Goal: Transaction & Acquisition: Purchase product/service

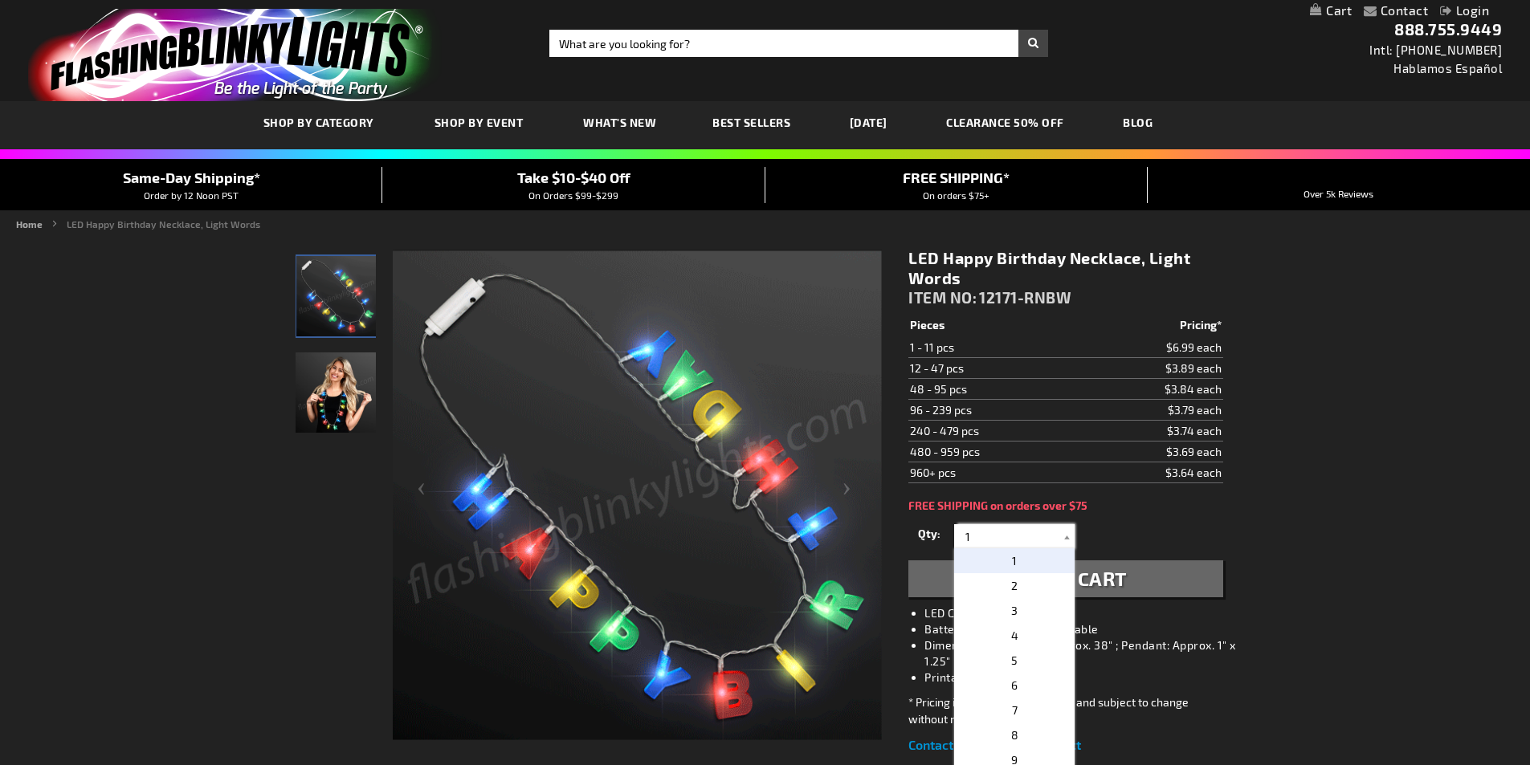
click at [976, 537] on input "1" at bounding box center [1016, 536] width 116 height 24
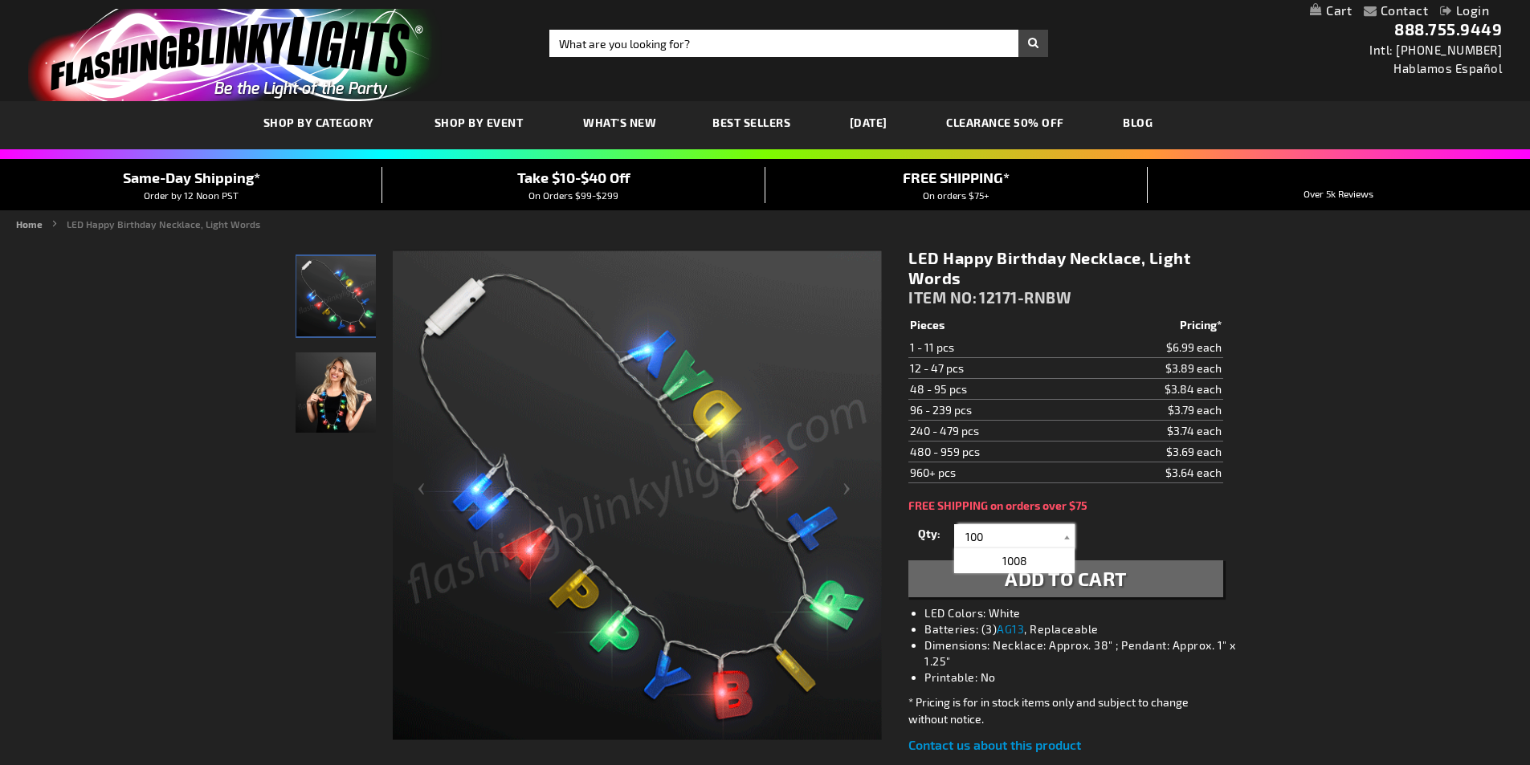
click at [1012, 540] on input "100" at bounding box center [1016, 536] width 116 height 24
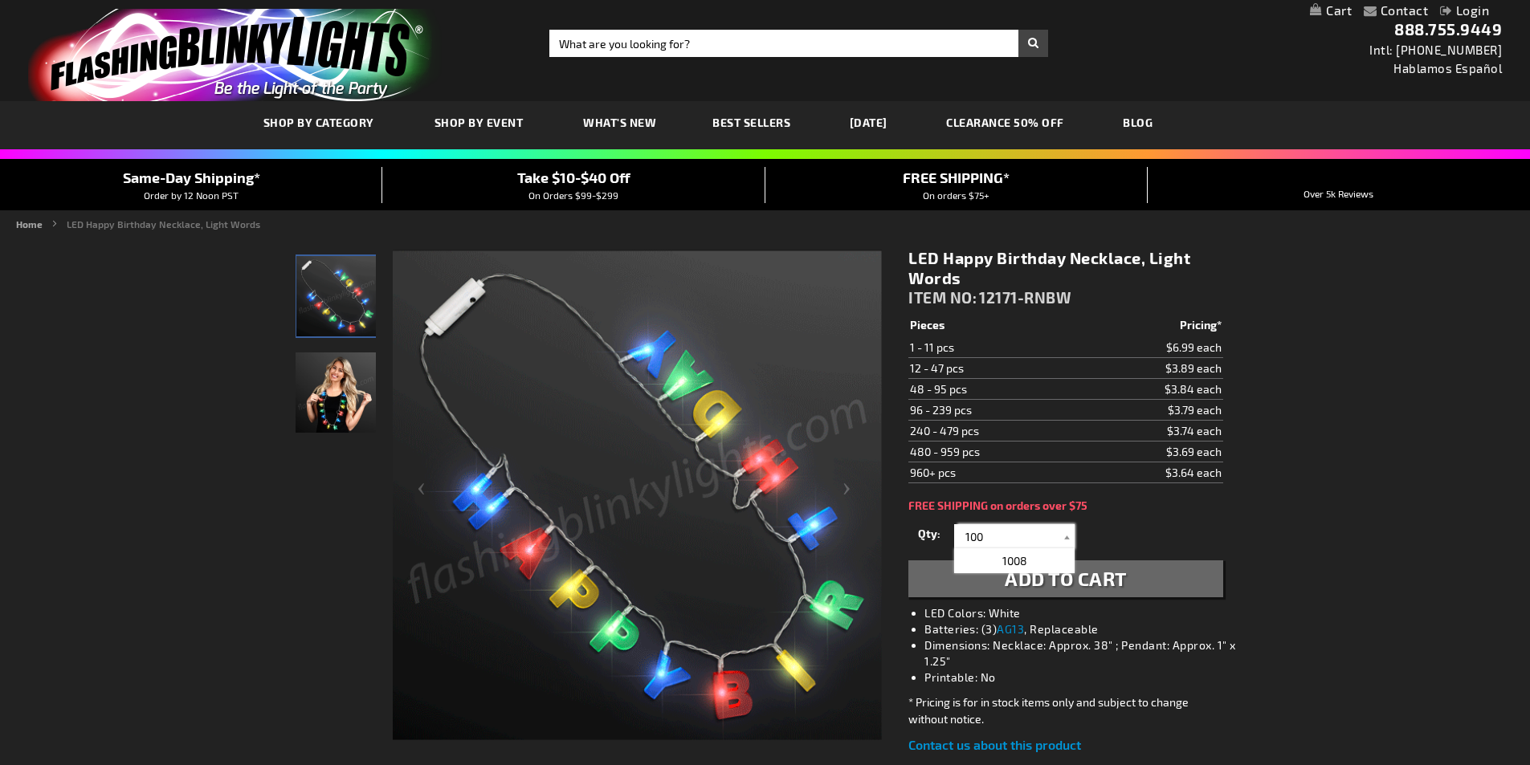
type input "100"
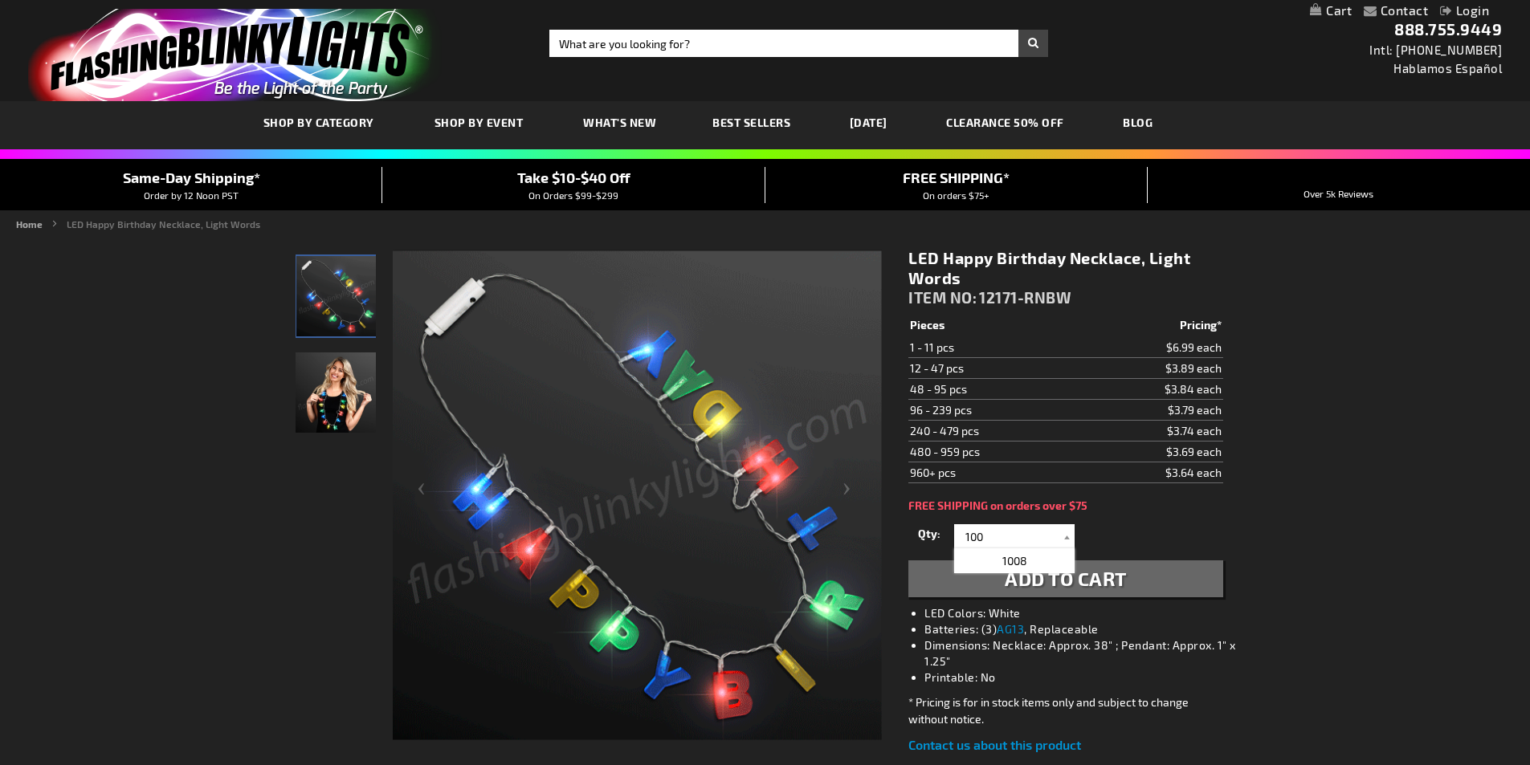
click at [1118, 540] on div "Qty 1 2 3 4 5 6 7 8 9 10 11 12 24 36 48 60 72 84 96 108 120 132 144 156 168" at bounding box center [1065, 536] width 314 height 32
click at [1043, 579] on span "Add to Cart" at bounding box center [1066, 578] width 122 height 23
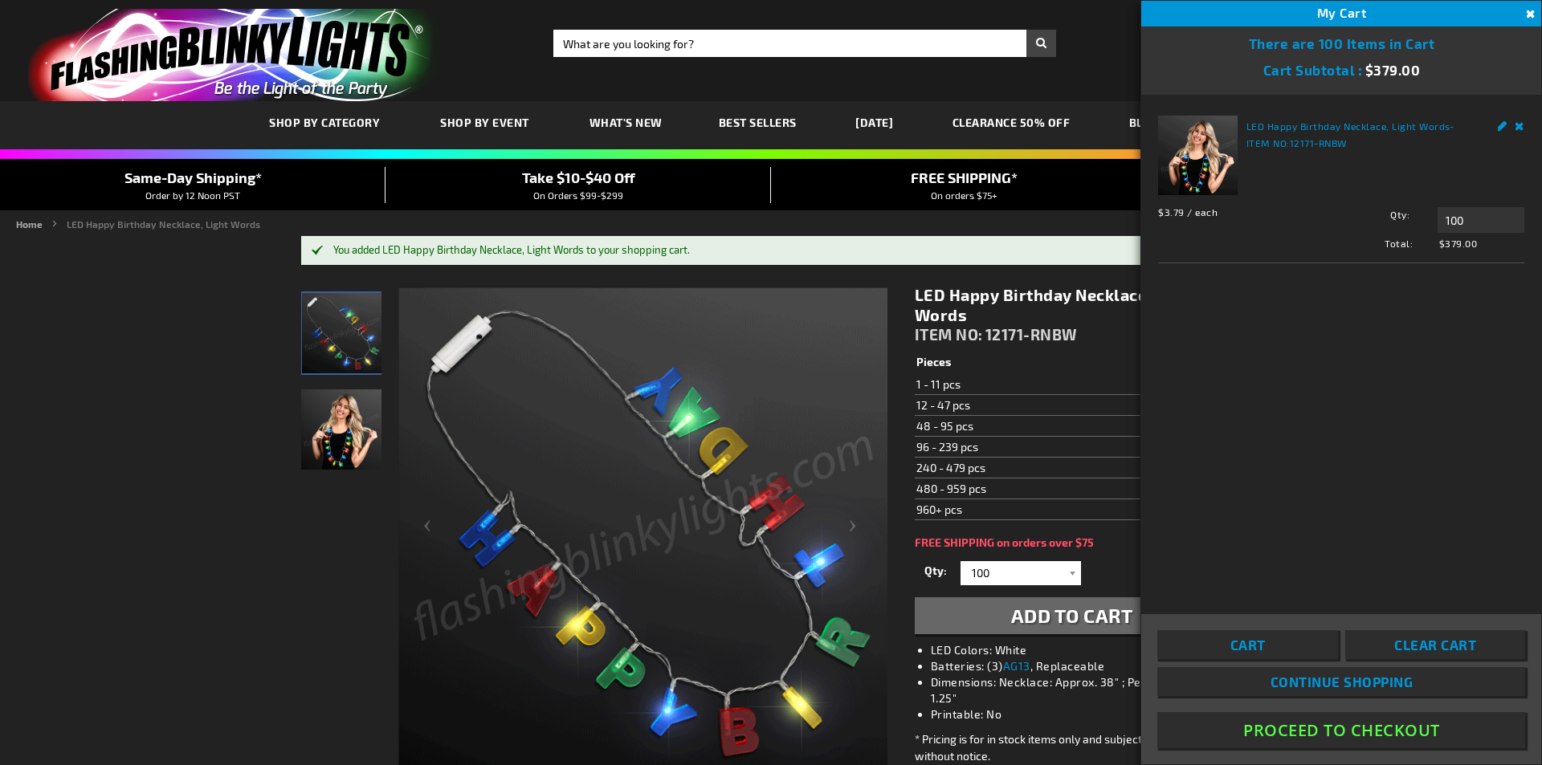
click at [1341, 729] on button "Proceed To Checkout" at bounding box center [1341, 730] width 368 height 36
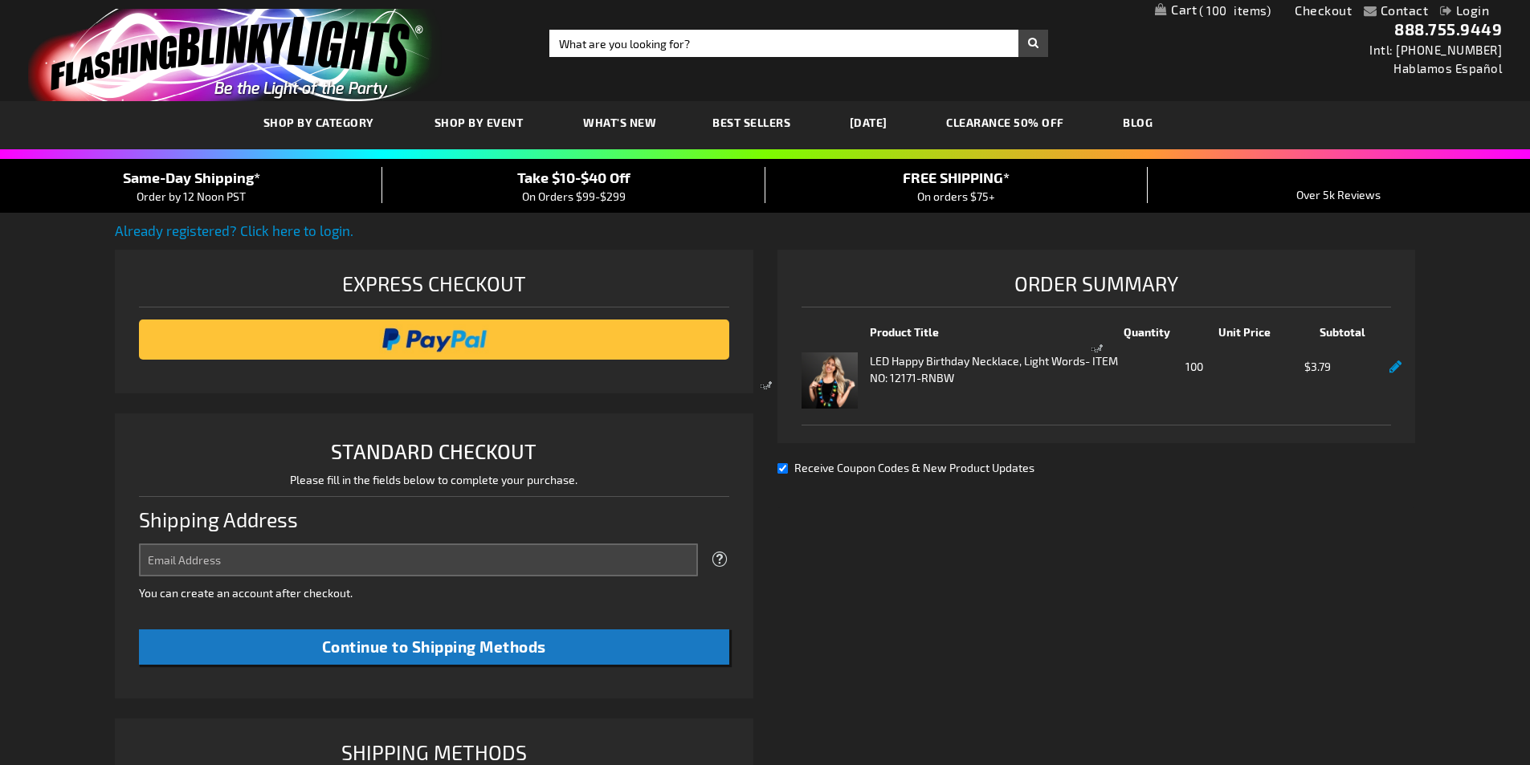
select select "US"
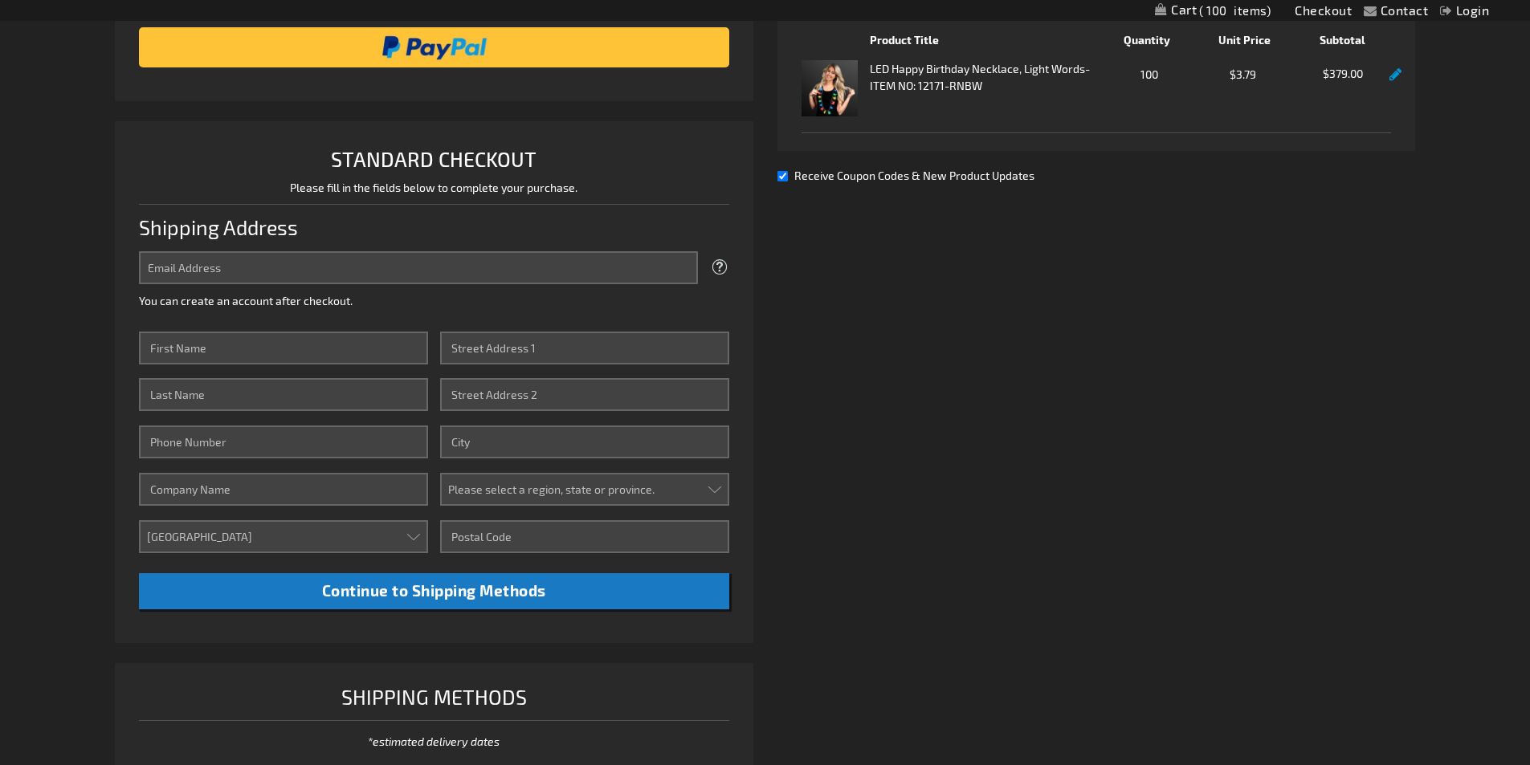
scroll to position [263, 0]
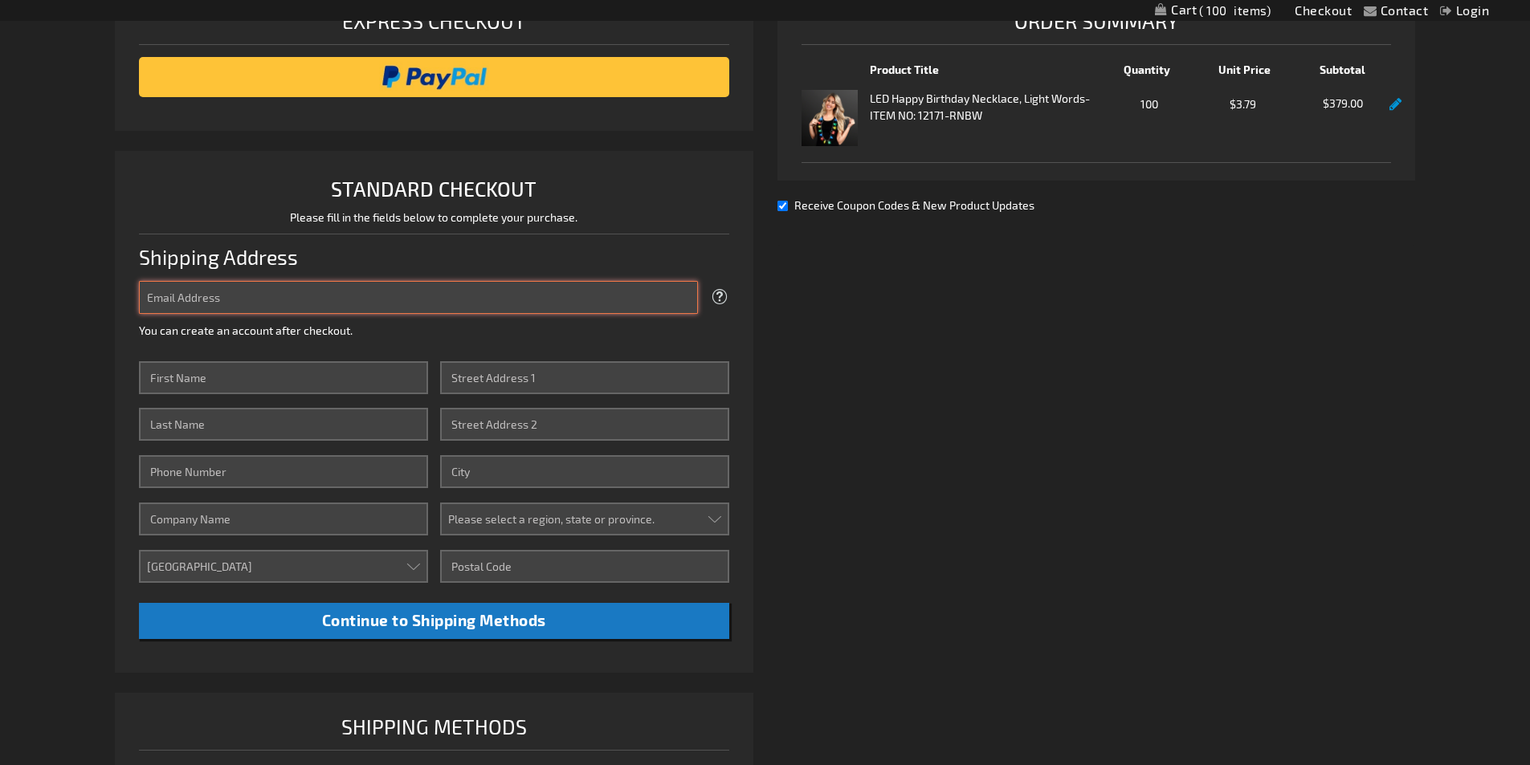
click at [201, 304] on input "Email Address" at bounding box center [418, 297] width 559 height 33
type input "[EMAIL_ADDRESS][DOMAIN_NAME]"
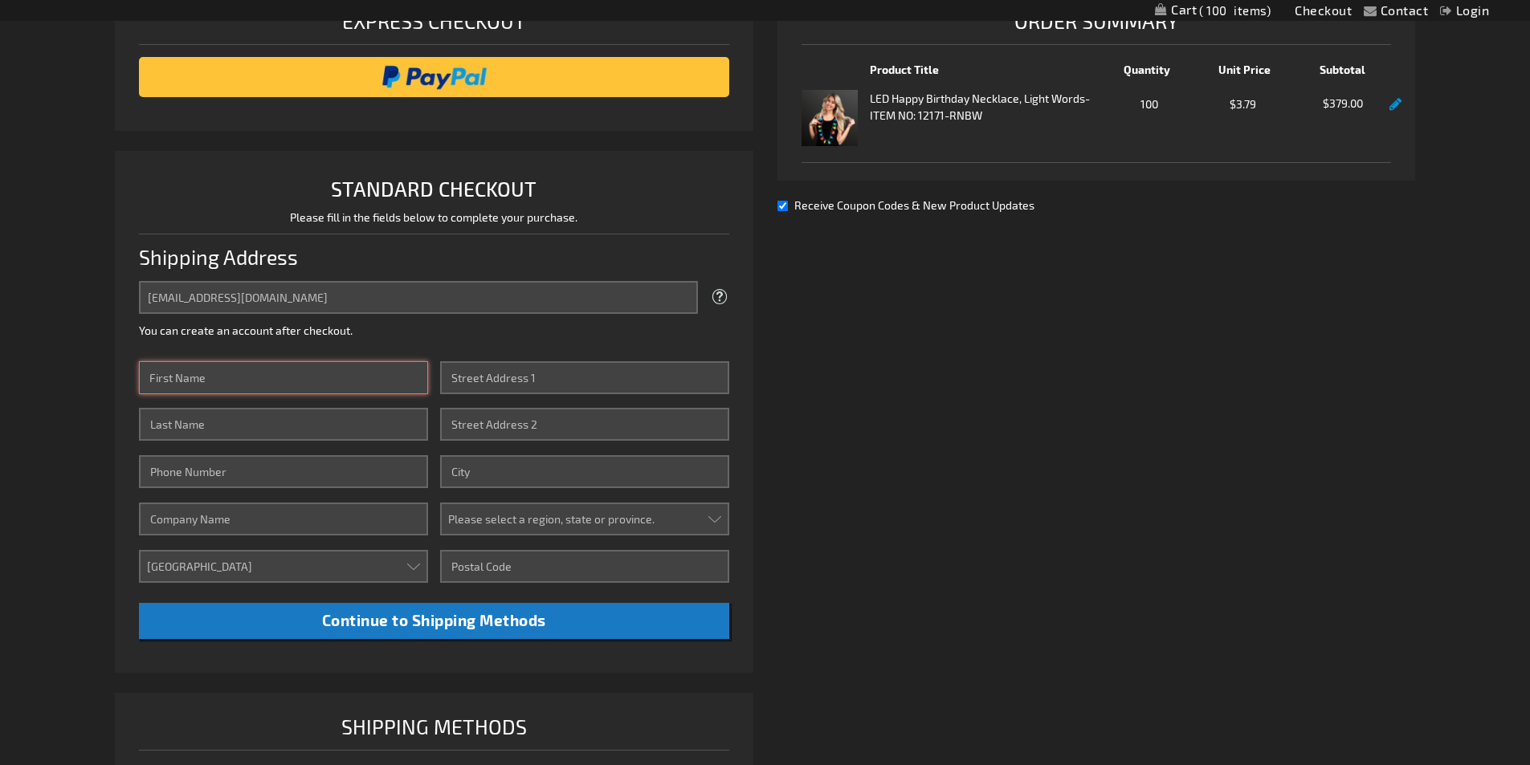
click at [223, 375] on input "First Name" at bounding box center [283, 377] width 289 height 33
type input "Kate"
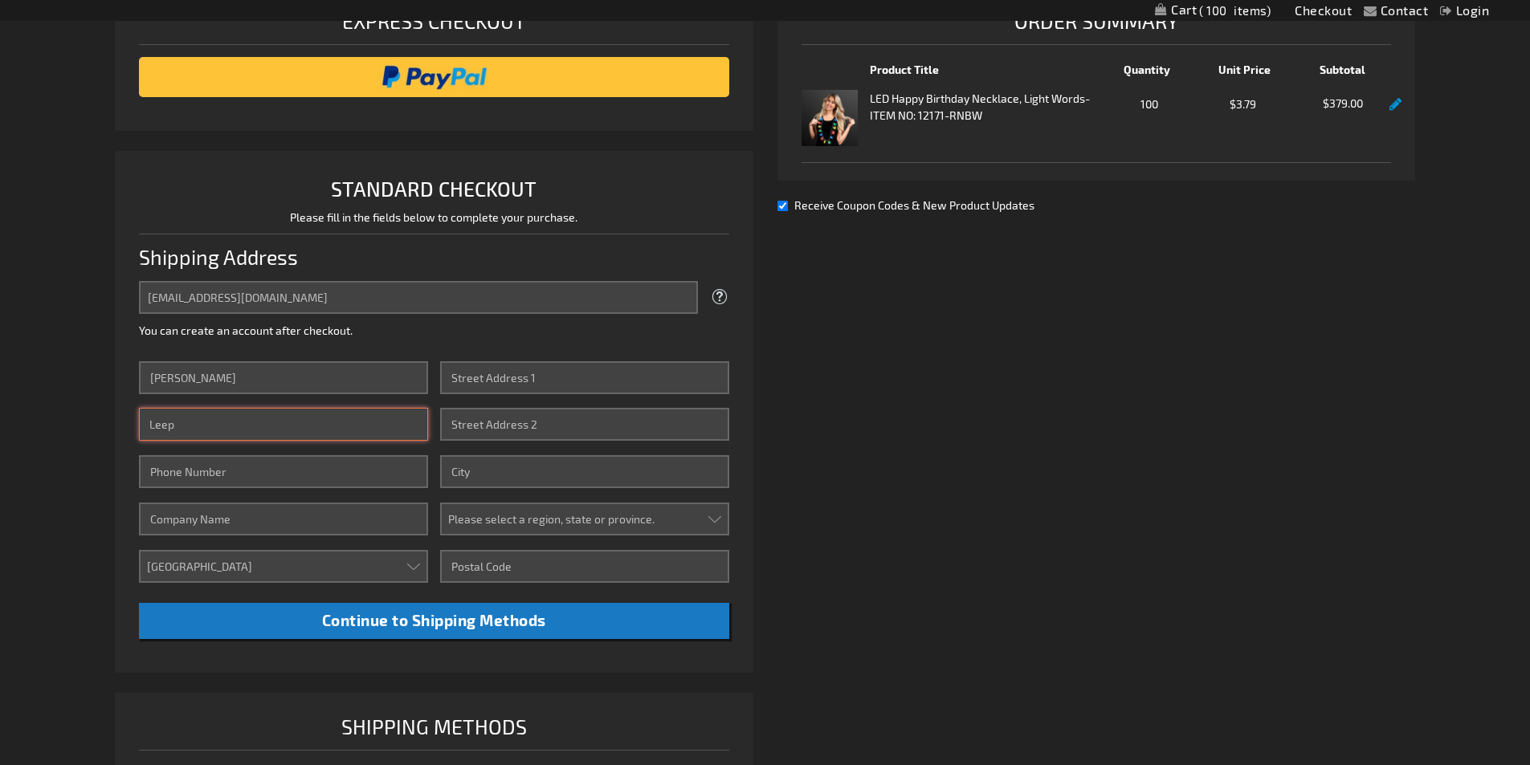
type input "Leep"
click at [178, 477] on input "Phone Number" at bounding box center [283, 471] width 289 height 33
type input "6164011915"
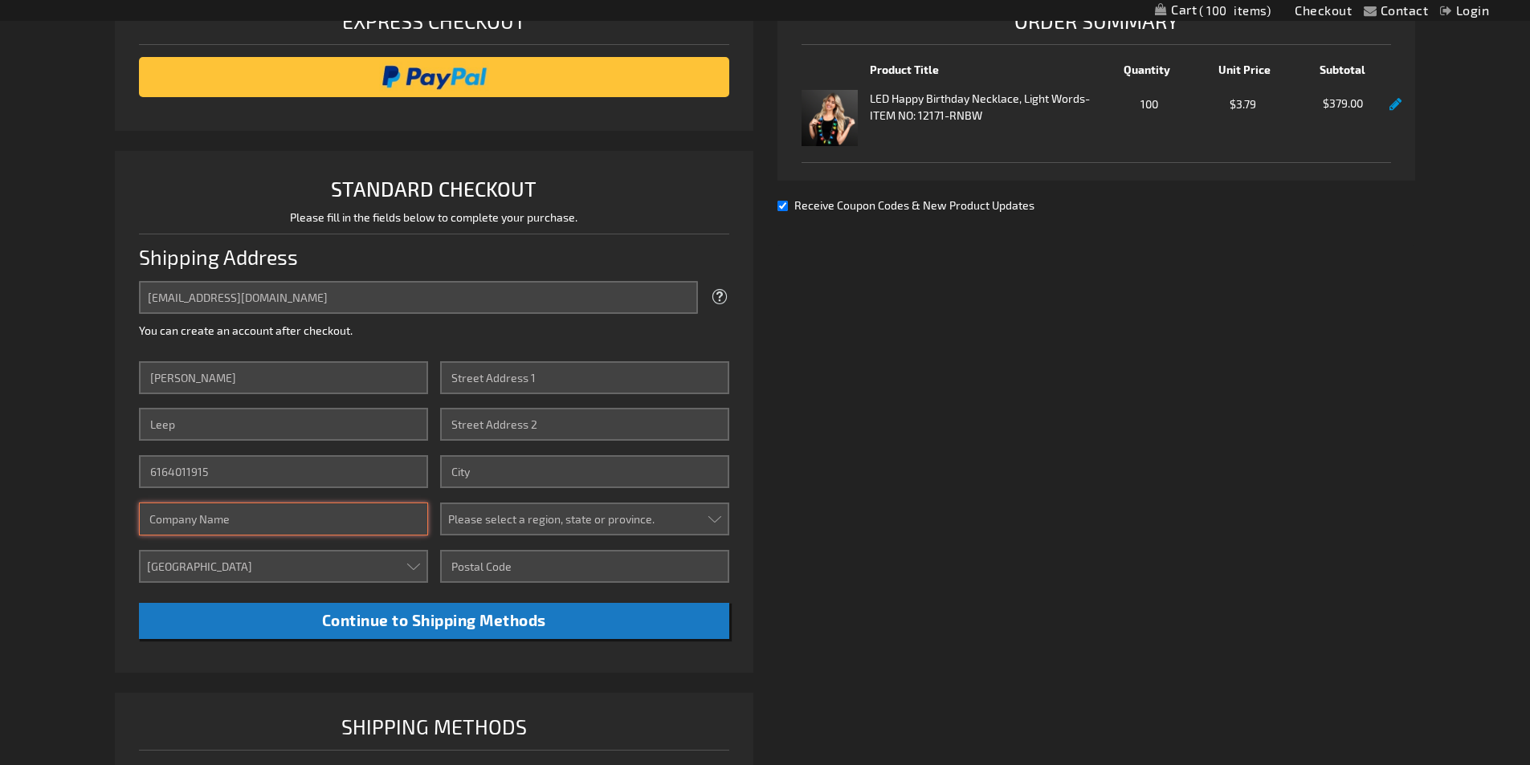
type input "GR Skate and Event Center"
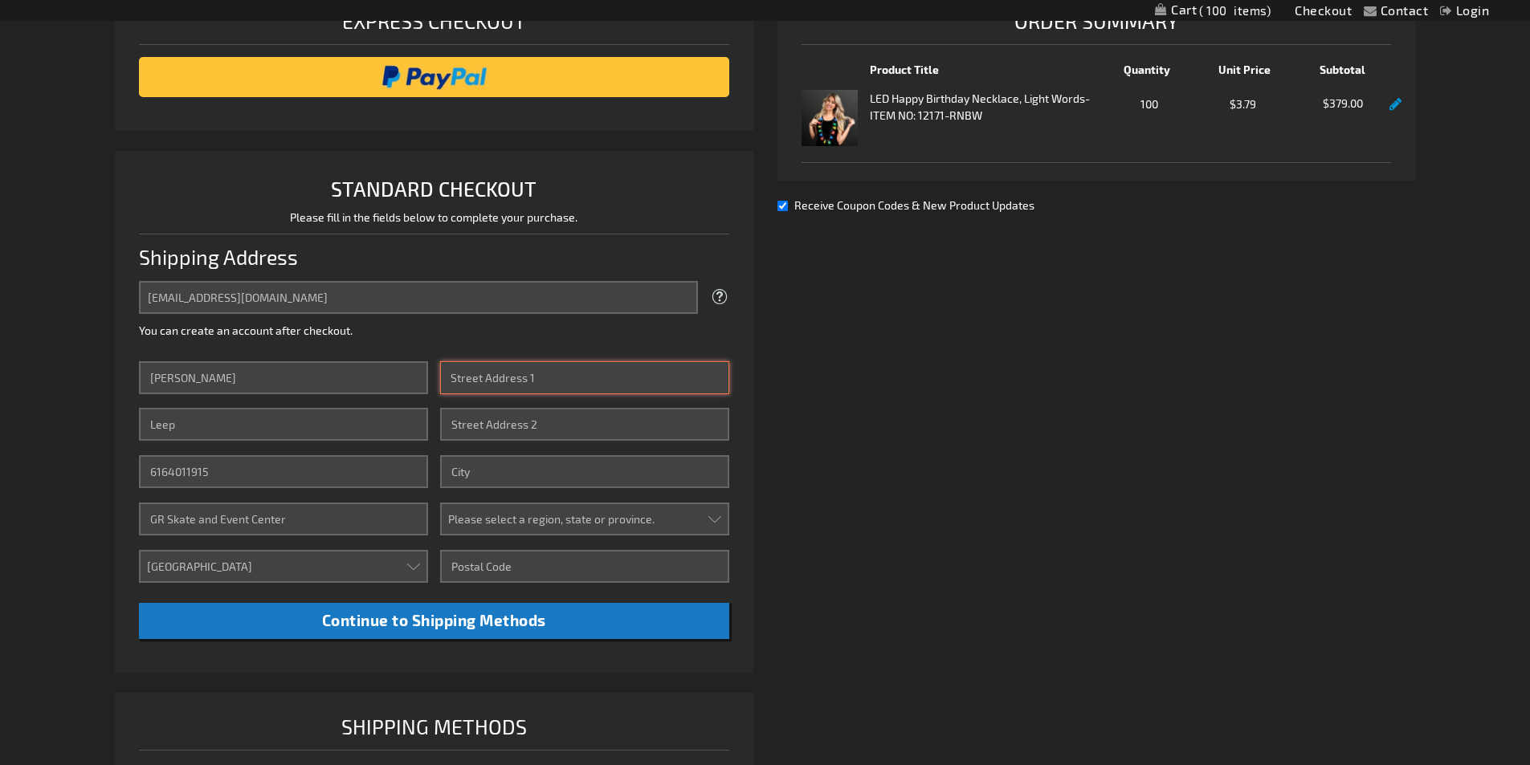
type input "14 52nd St."
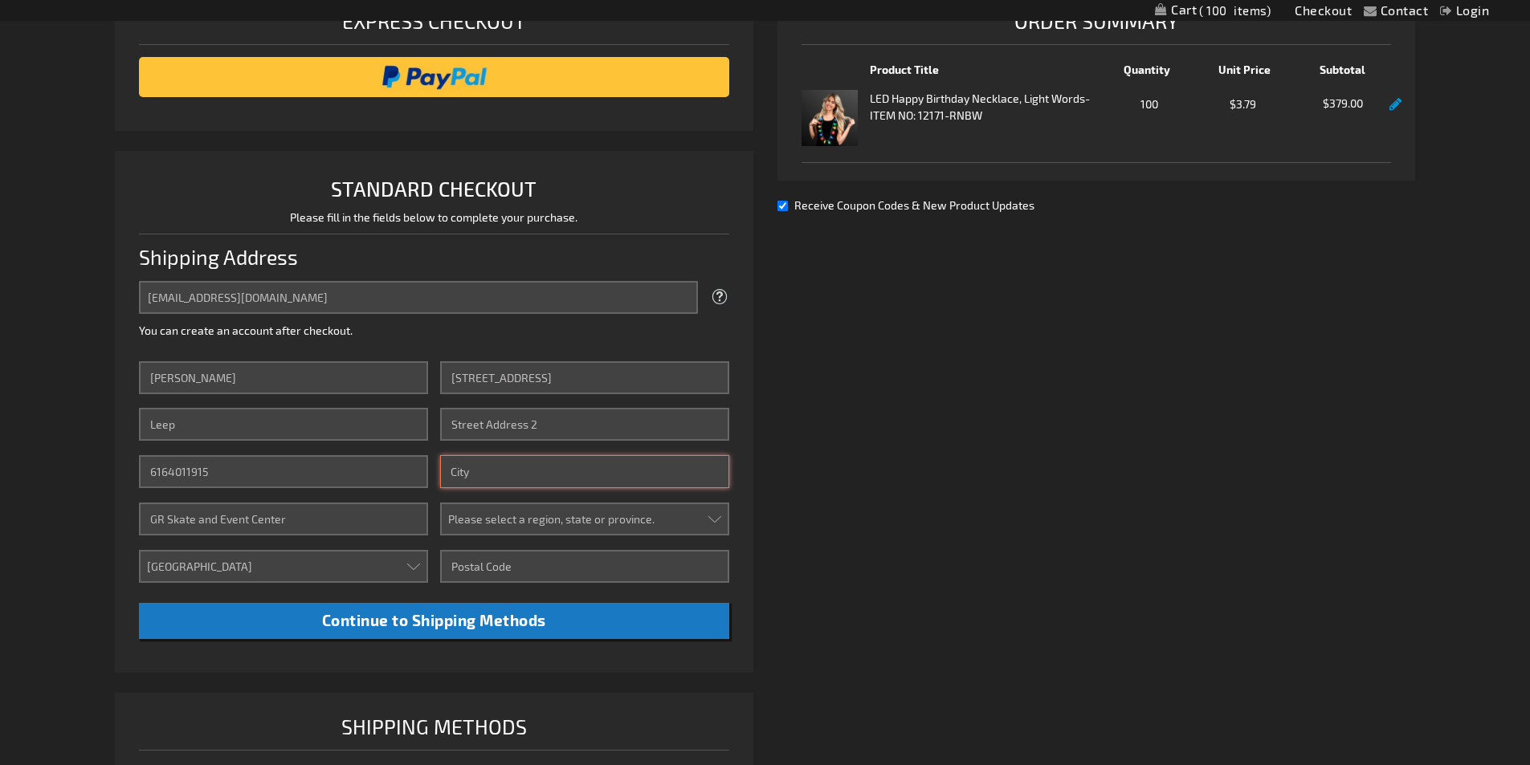
type input "Kentwood"
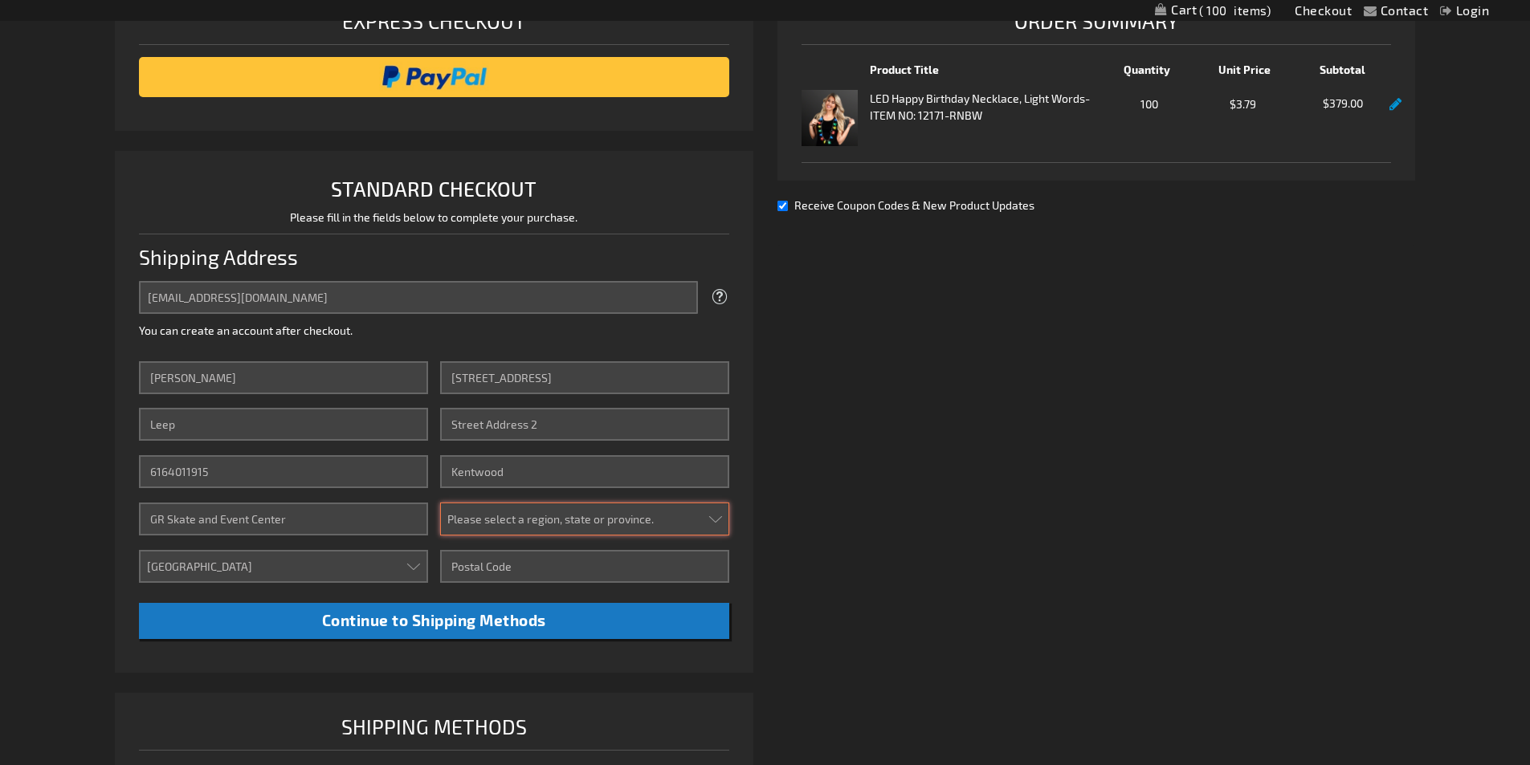
select select "33"
type input "49548"
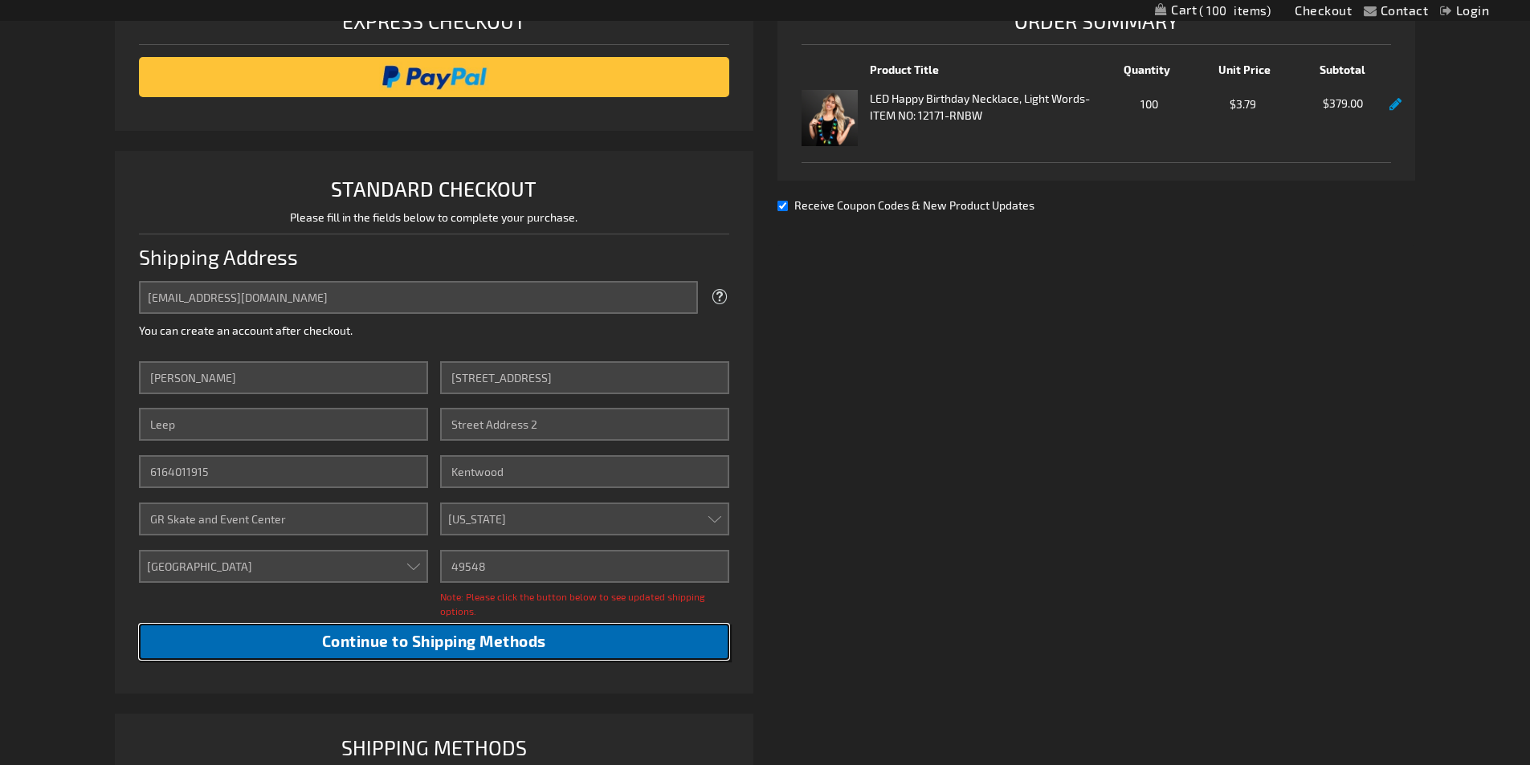
click at [512, 641] on span "Continue to Shipping Methods" at bounding box center [434, 641] width 224 height 18
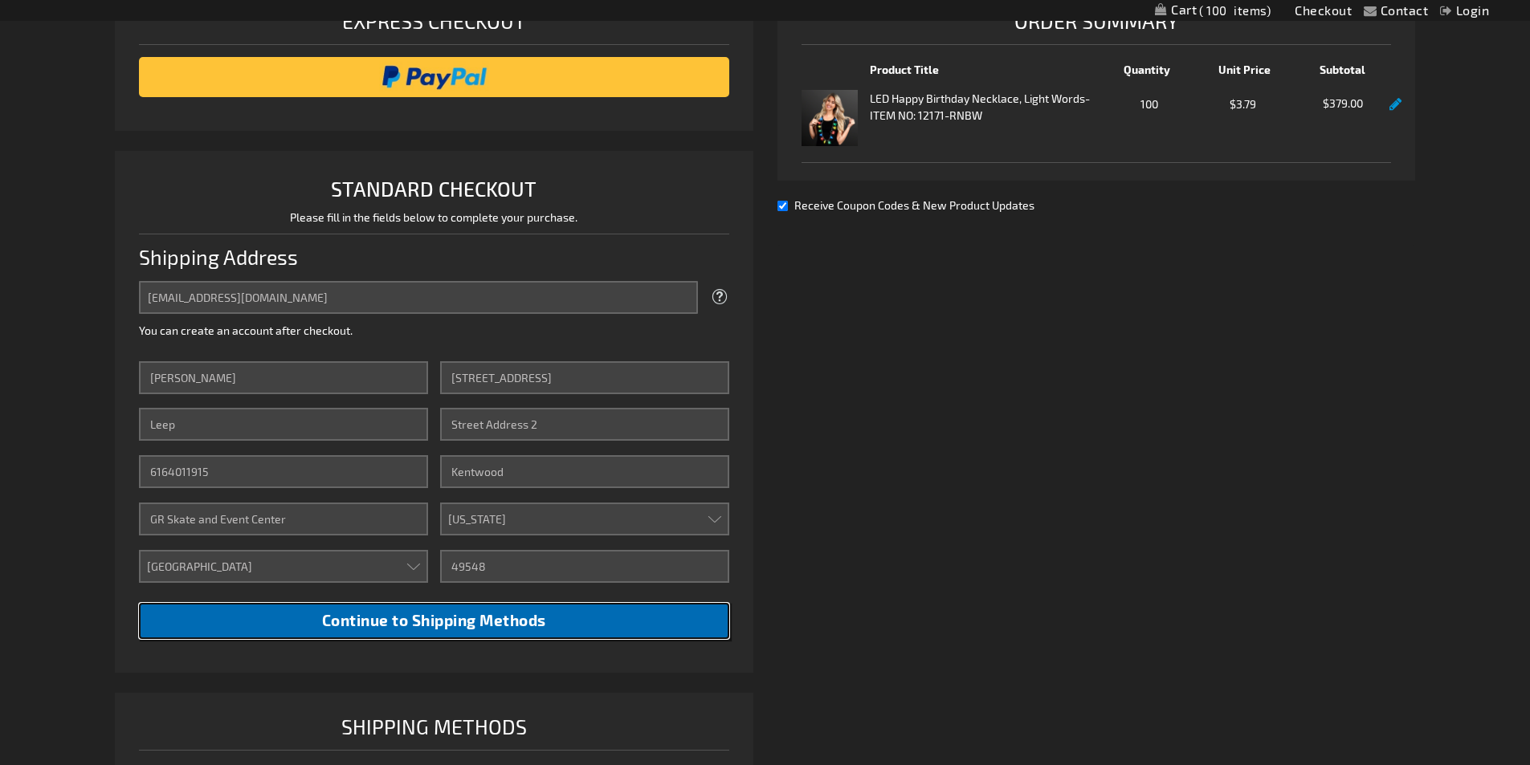
click at [426, 614] on span "Continue to Shipping Methods" at bounding box center [434, 620] width 224 height 18
drag, startPoint x: 426, startPoint y: 614, endPoint x: 1411, endPoint y: 384, distance: 1011.3
click at [1411, 384] on div "Already registered? Click here to login. Shipping Review & Payments Estimated T…" at bounding box center [765, 547] width 1300 height 1179
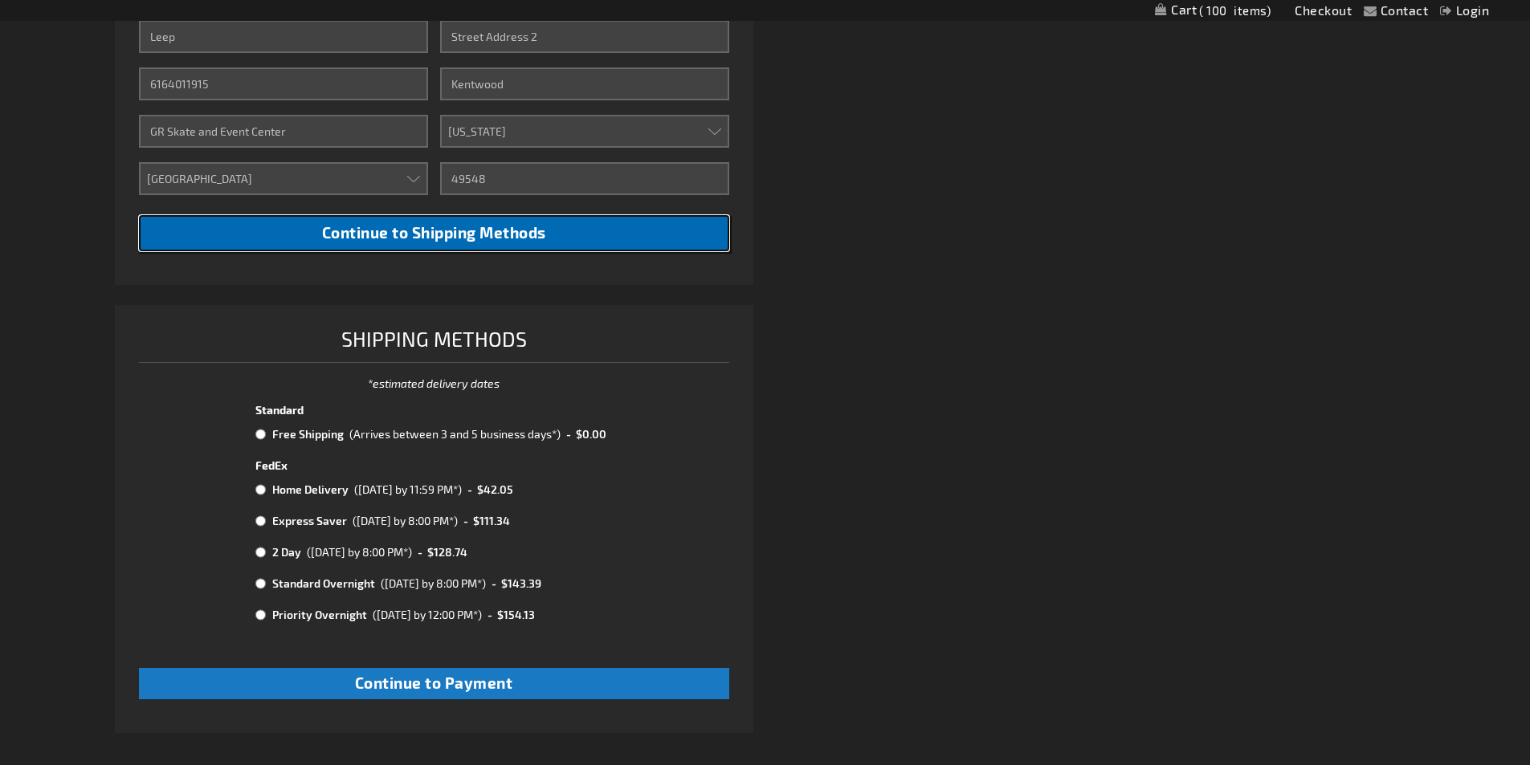
scroll to position [676, 0]
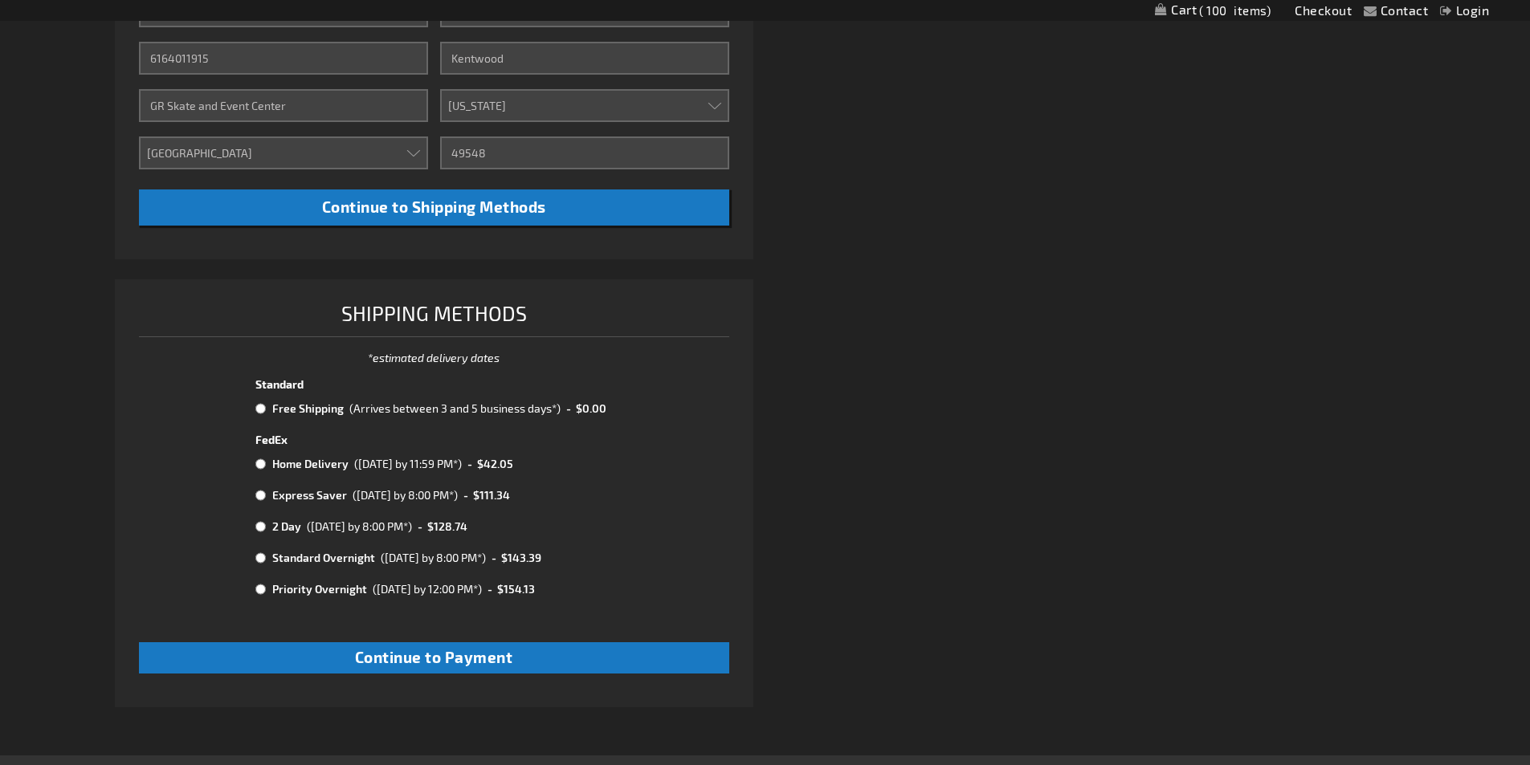
click at [259, 406] on input "radio" at bounding box center [260, 408] width 10 height 13
radio input "true"
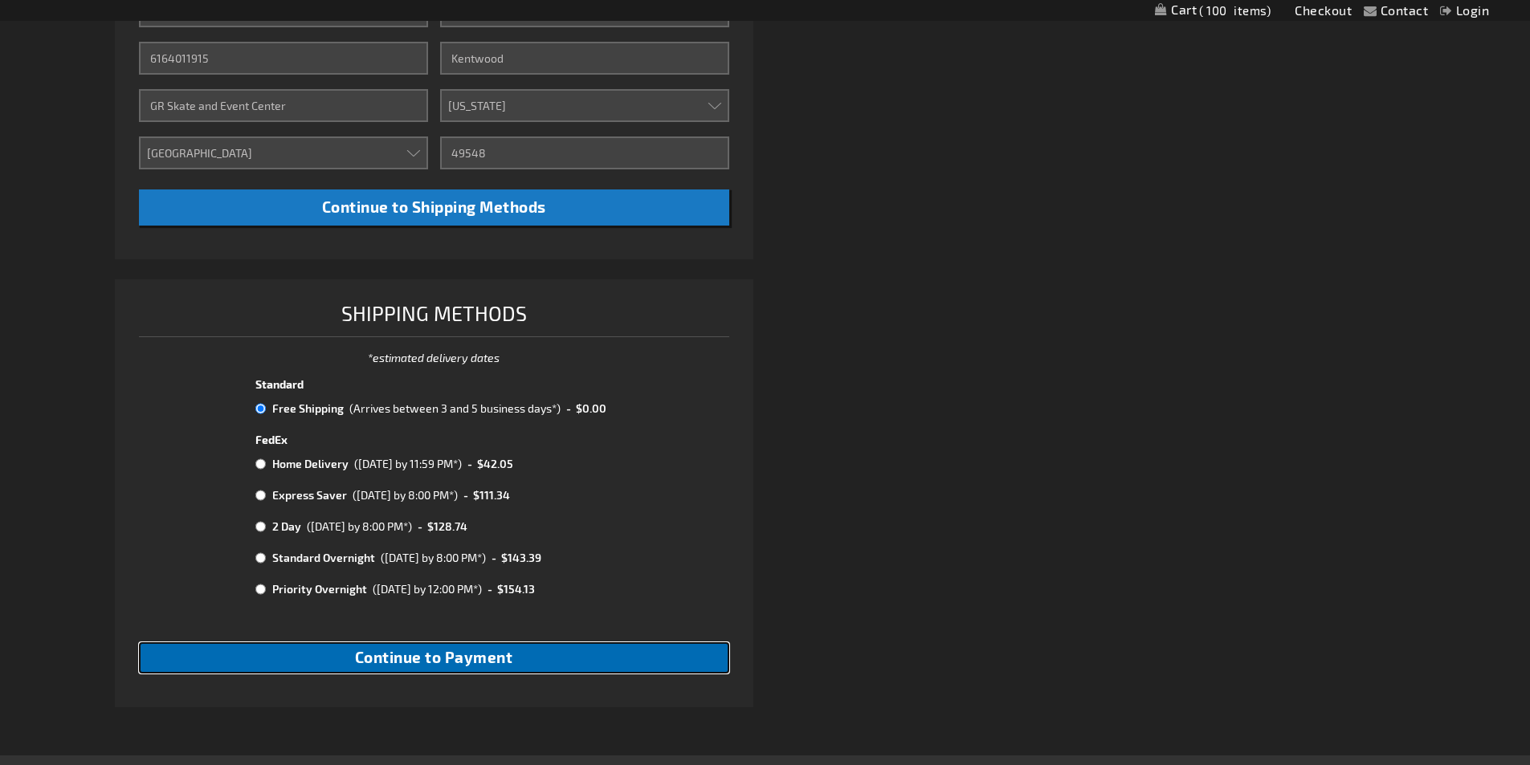
click at [472, 659] on span "Continue to Payment" at bounding box center [434, 657] width 158 height 18
checkbox input "true"
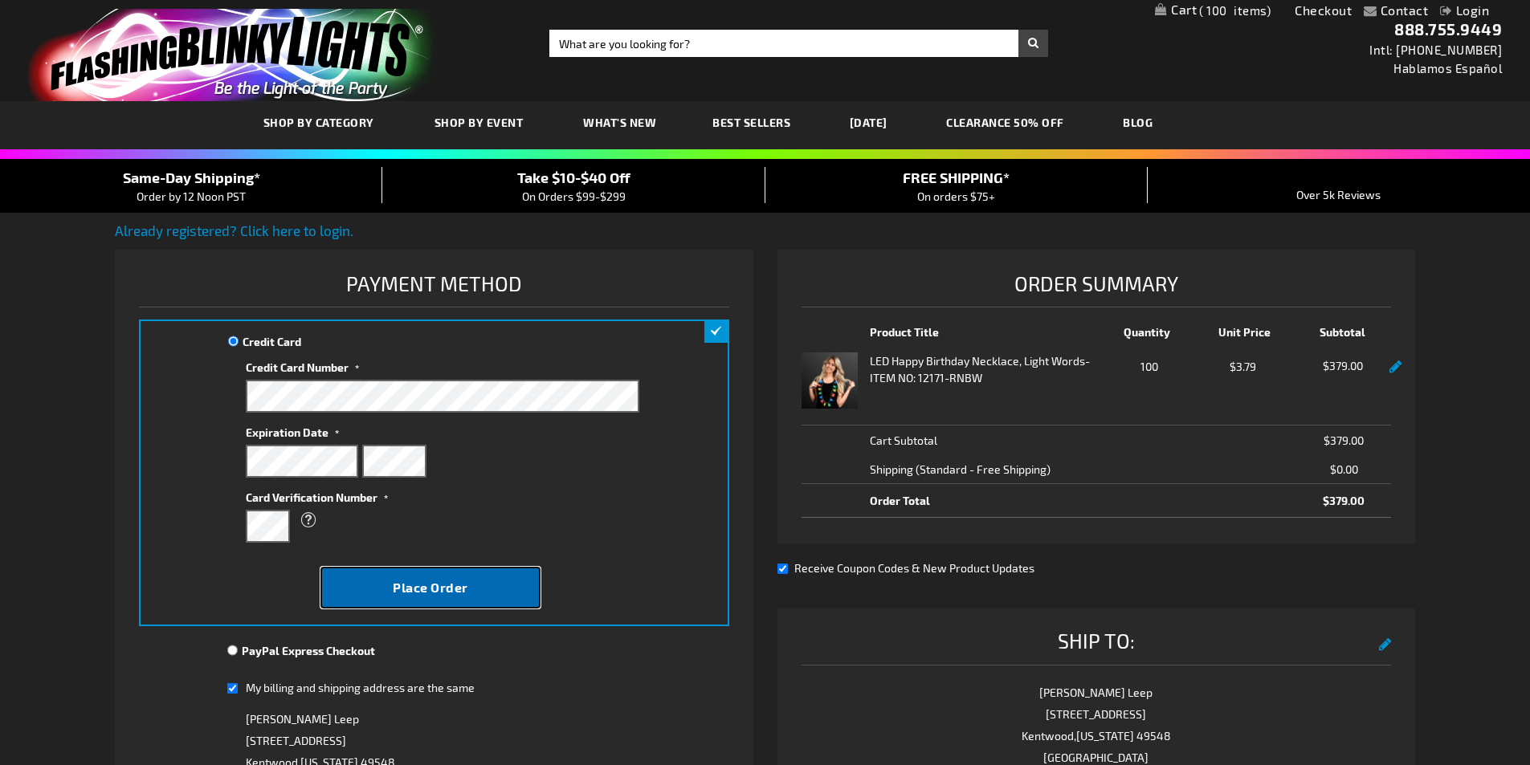
click at [433, 586] on span "Place Order" at bounding box center [431, 587] width 76 height 15
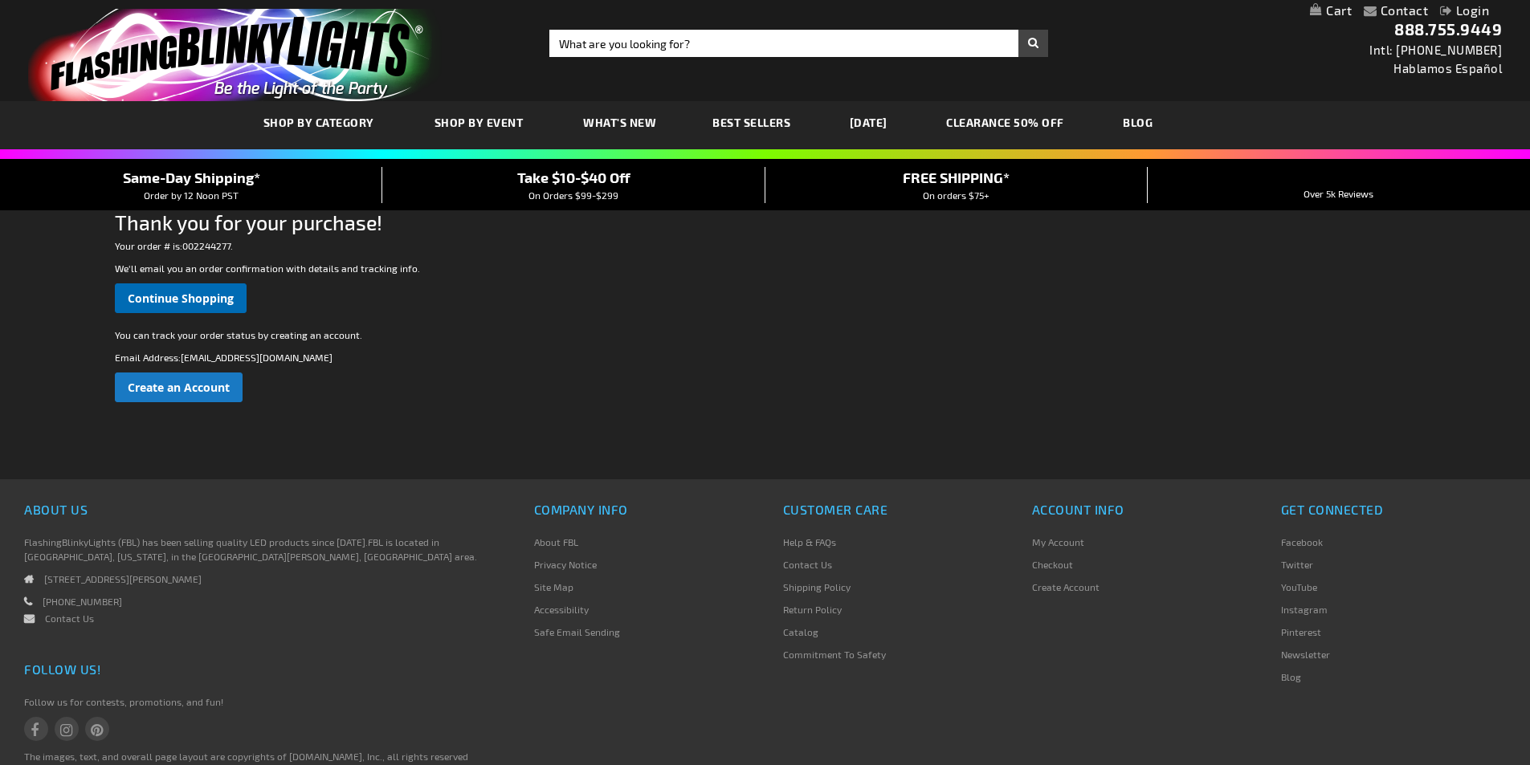
click at [169, 296] on span "Continue Shopping" at bounding box center [181, 298] width 106 height 15
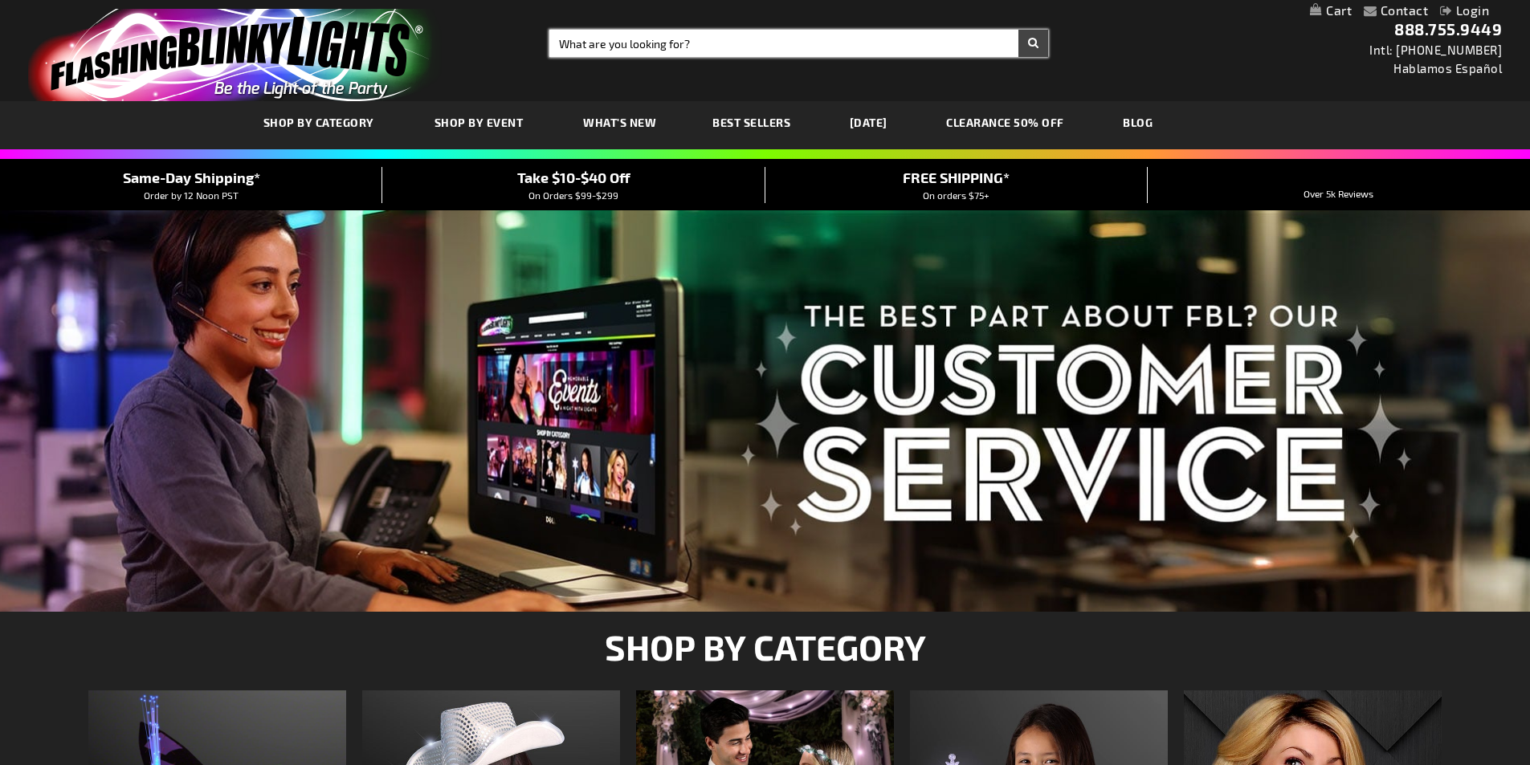
click at [706, 39] on input "Search" at bounding box center [798, 43] width 499 height 27
type input "light up swords"
click at [1018, 30] on button "Search" at bounding box center [1033, 43] width 30 height 27
